Goal: Task Accomplishment & Management: Manage account settings

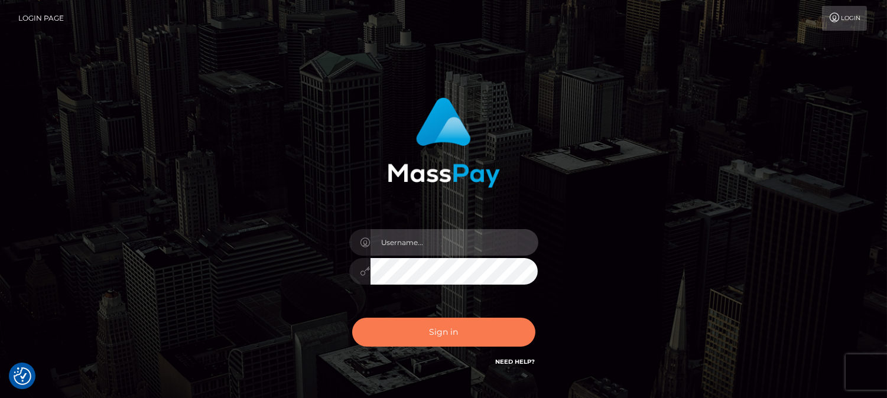
type input "fr.es"
click at [422, 330] on button "Sign in" at bounding box center [443, 332] width 183 height 29
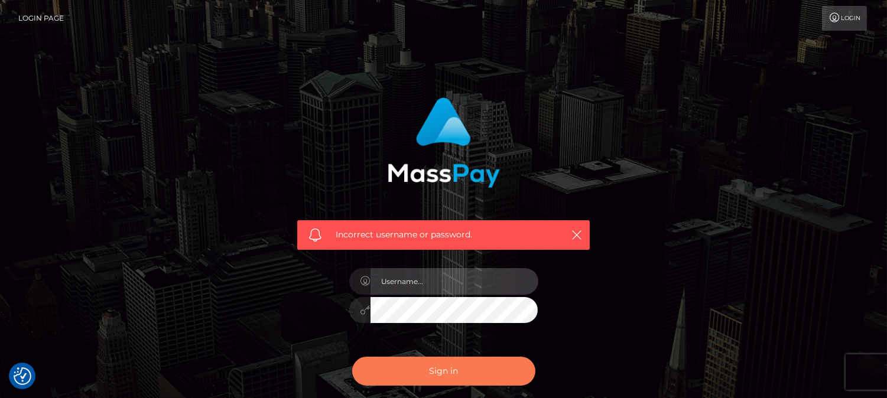
type input "fr.es"
click at [462, 375] on button "Sign in" at bounding box center [443, 371] width 183 height 29
